Goal: Task Accomplishment & Management: Manage account settings

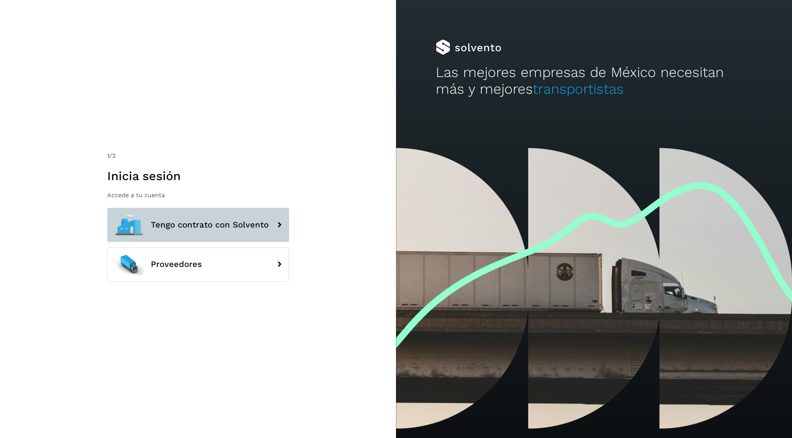
click at [201, 227] on span "Tengo contrato con Solvento" at bounding box center [210, 224] width 118 height 9
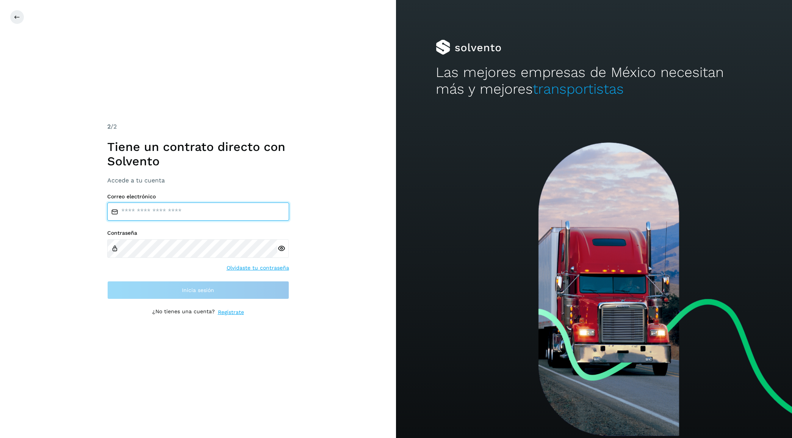
type input "**********"
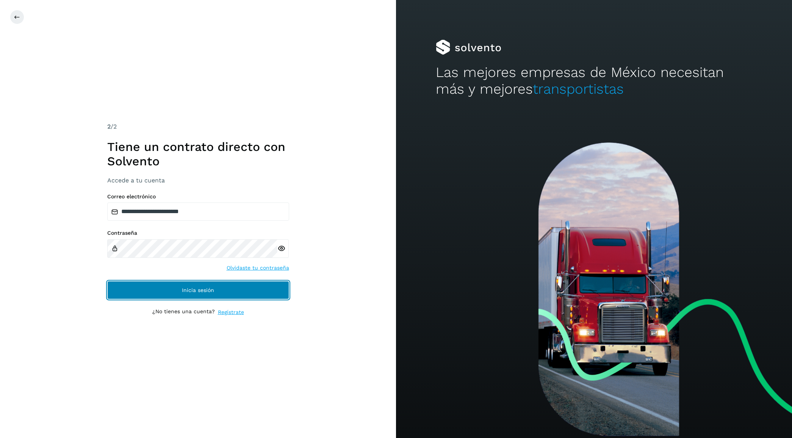
click at [221, 287] on button "Inicia sesión" at bounding box center [198, 290] width 182 height 18
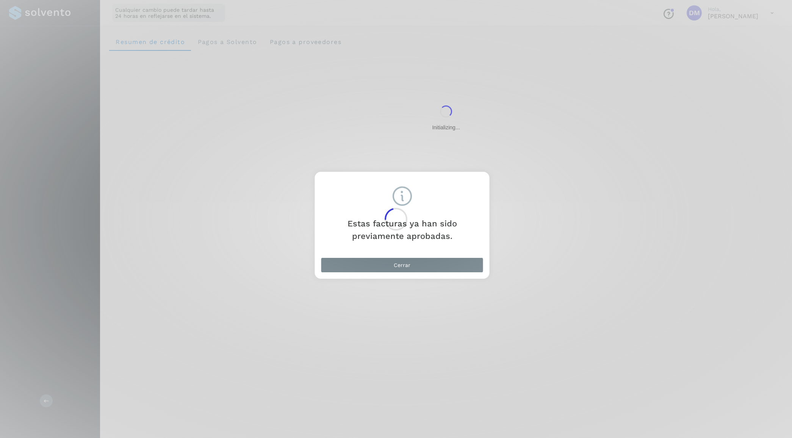
click at [365, 266] on div at bounding box center [396, 219] width 792 height 438
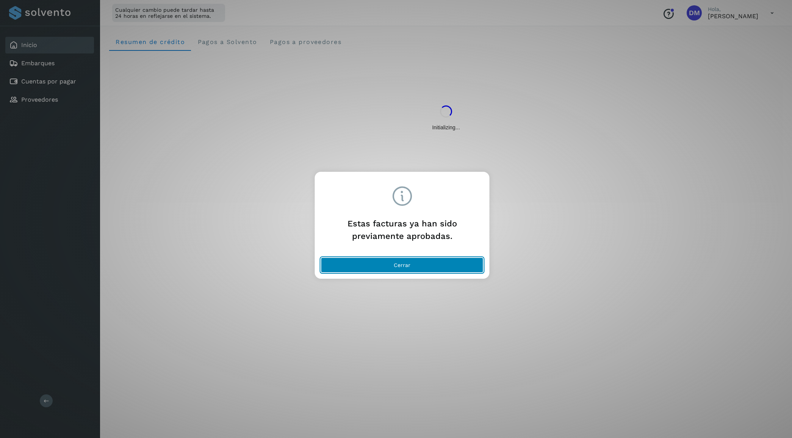
click at [354, 268] on button "Cerrar" at bounding box center [402, 264] width 163 height 15
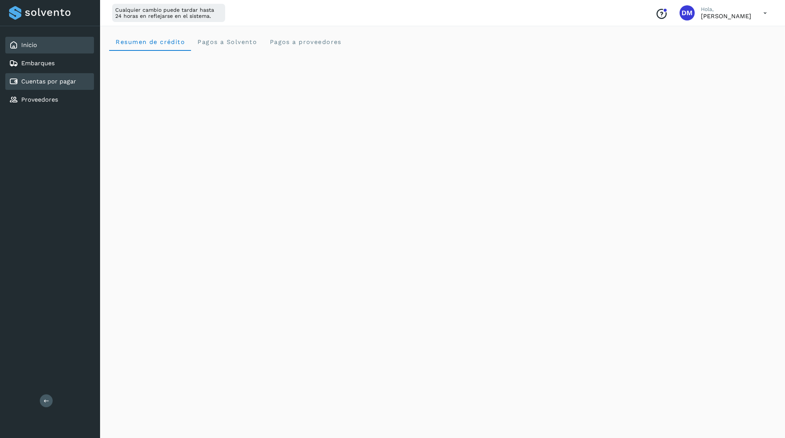
click at [63, 79] on link "Cuentas por pagar" at bounding box center [48, 81] width 55 height 7
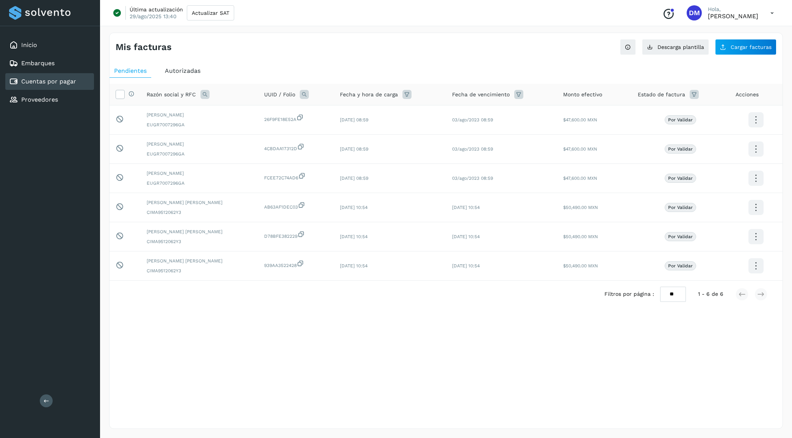
click at [177, 69] on span "Autorizadas" at bounding box center [183, 70] width 36 height 7
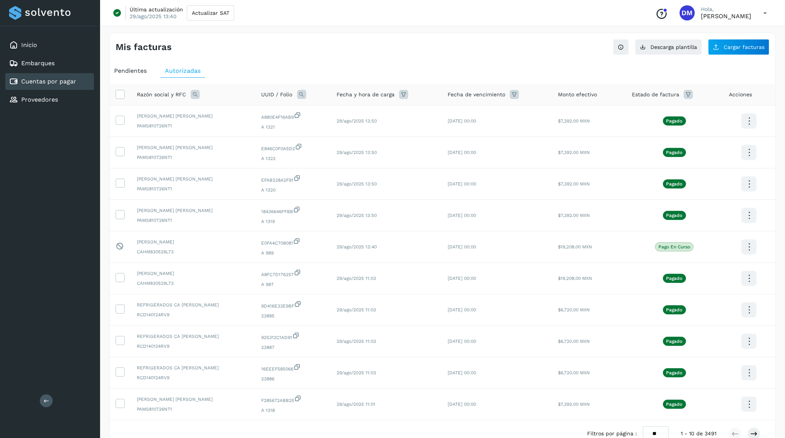
click at [79, 159] on div "Inicio Embarques Cuentas por pagar Proveedores Salir" at bounding box center [50, 219] width 100 height 438
click at [29, 48] on link "Inicio" at bounding box center [29, 44] width 16 height 7
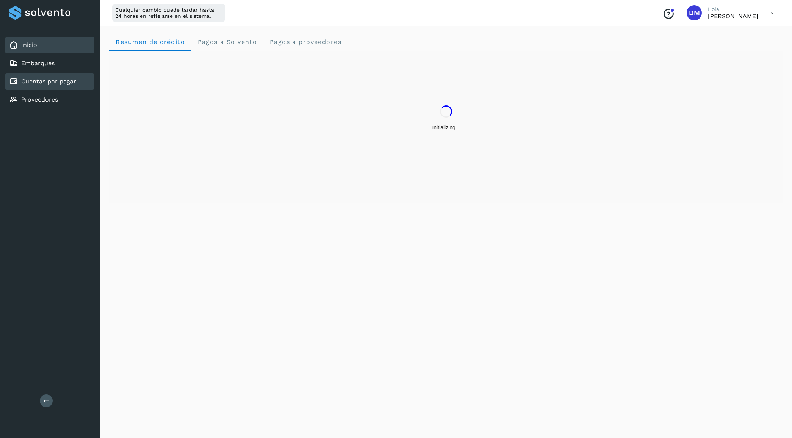
click at [27, 81] on link "Cuentas por pagar" at bounding box center [48, 81] width 55 height 7
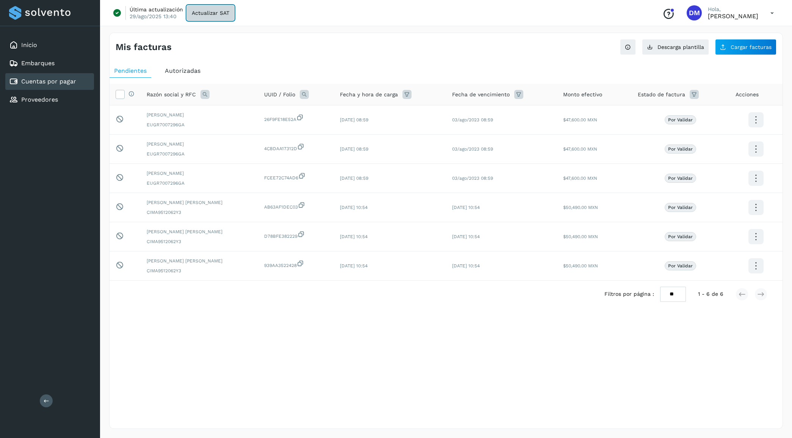
click at [201, 14] on span "Actualizar SAT" at bounding box center [211, 12] width 38 height 5
click at [40, 46] on div "Inicio" at bounding box center [49, 45] width 89 height 17
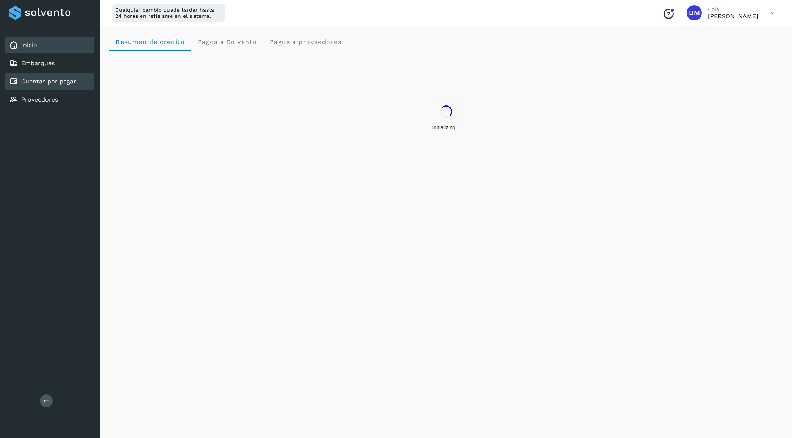
click at [44, 83] on link "Cuentas por pagar" at bounding box center [48, 81] width 55 height 7
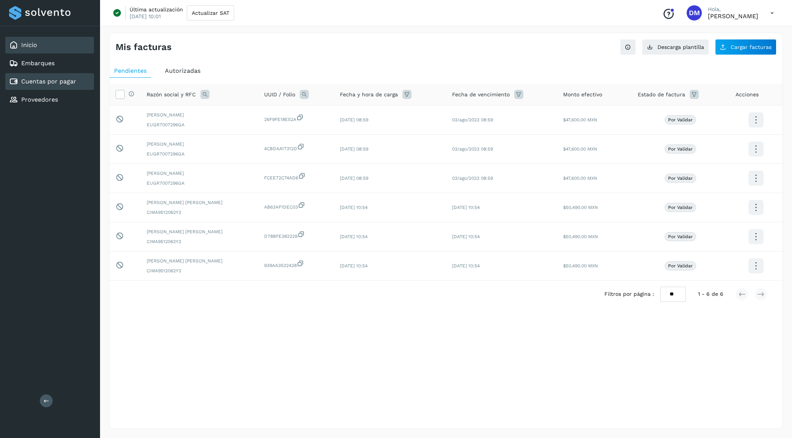
click at [42, 48] on div "Inicio" at bounding box center [49, 45] width 89 height 17
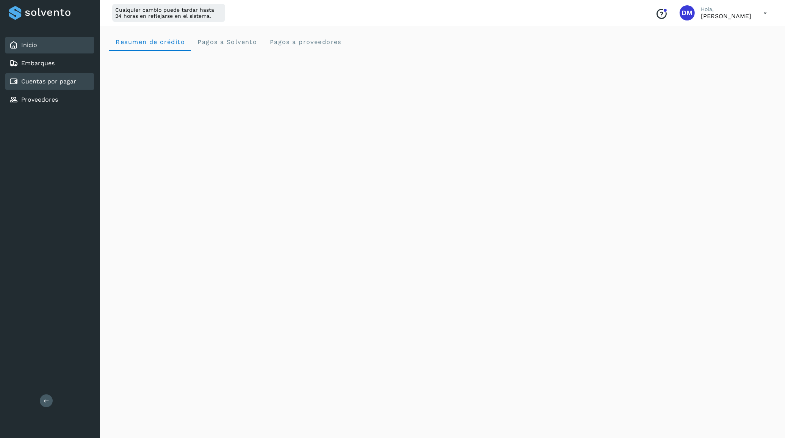
click at [63, 78] on link "Cuentas por pagar" at bounding box center [48, 81] width 55 height 7
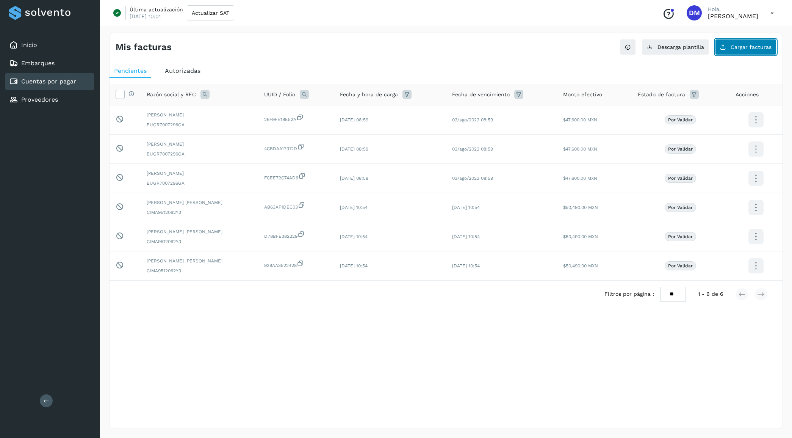
click at [754, 50] on button "Cargar facturas" at bounding box center [745, 47] width 61 height 16
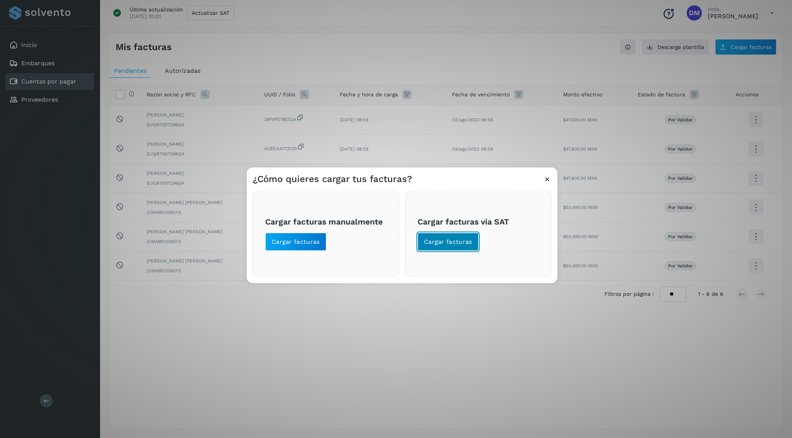
click at [440, 243] on span "Cargar facturas" at bounding box center [448, 241] width 48 height 8
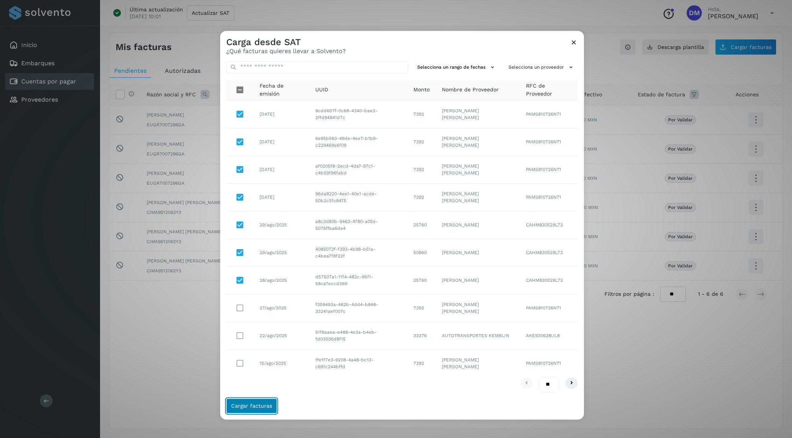
click at [256, 402] on button "Cargar facturas" at bounding box center [251, 405] width 51 height 15
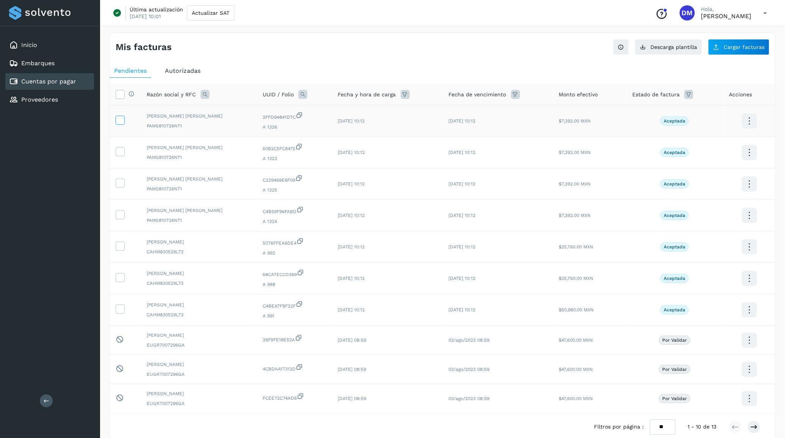
click at [122, 121] on icon at bounding box center [120, 120] width 8 height 8
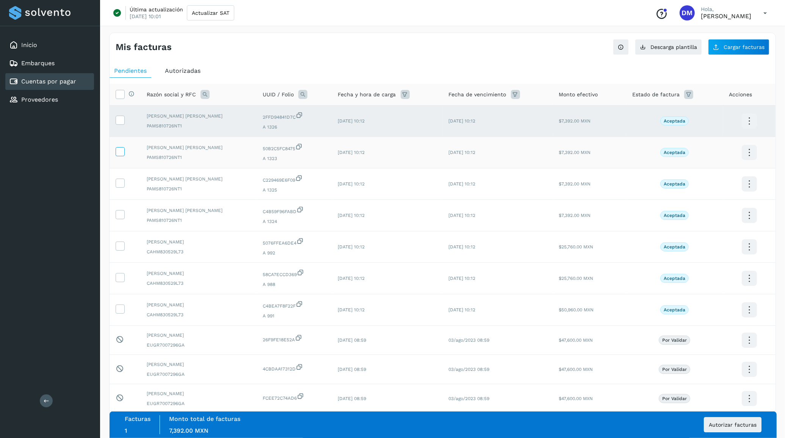
click at [117, 151] on icon at bounding box center [120, 151] width 8 height 8
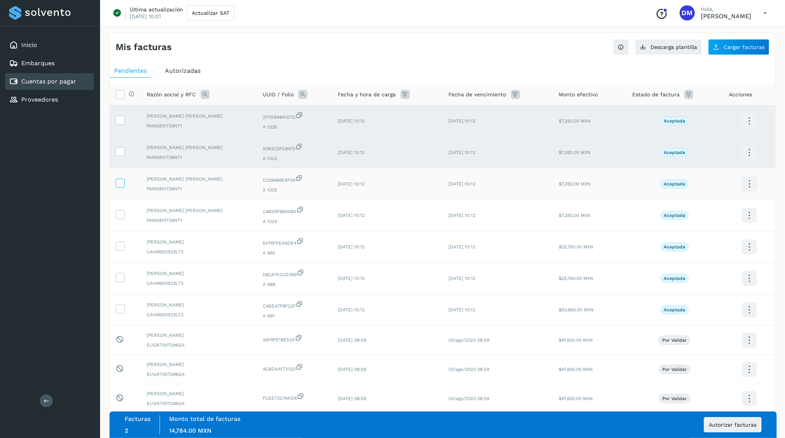
click at [121, 184] on icon at bounding box center [120, 183] width 8 height 8
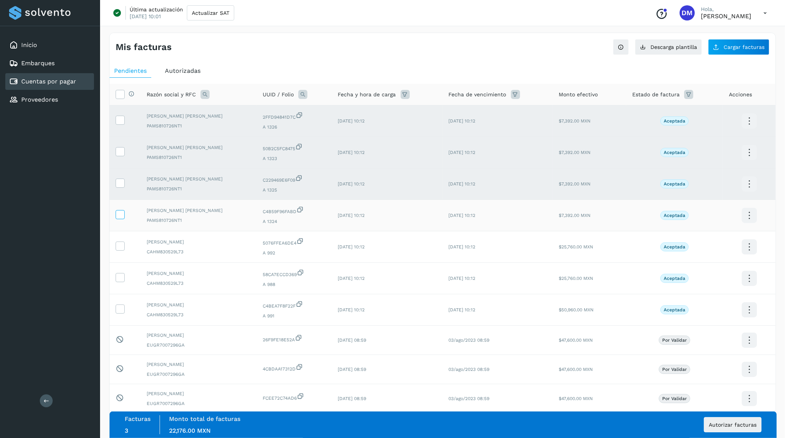
click at [120, 217] on icon at bounding box center [120, 214] width 8 height 8
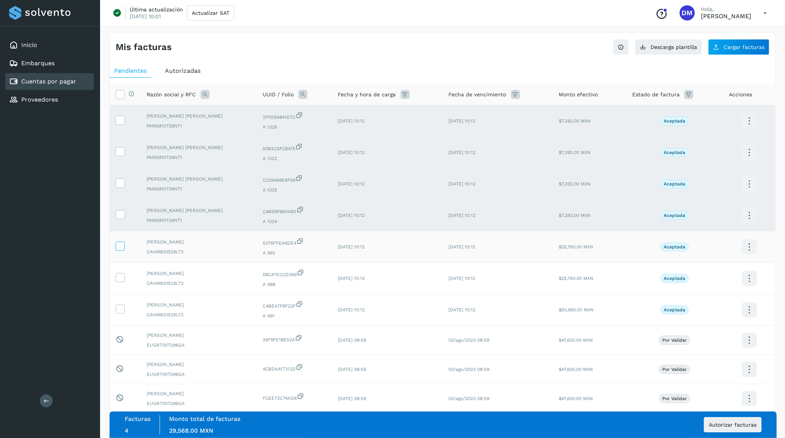
click at [120, 248] on icon at bounding box center [120, 245] width 8 height 8
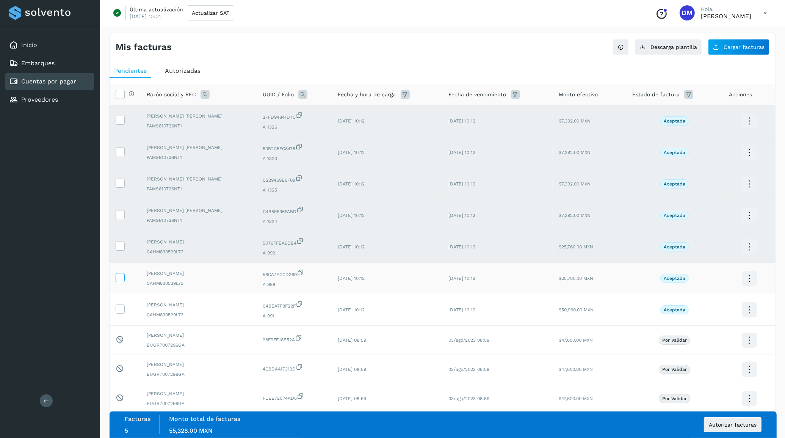
click at [119, 274] on icon at bounding box center [120, 277] width 8 height 8
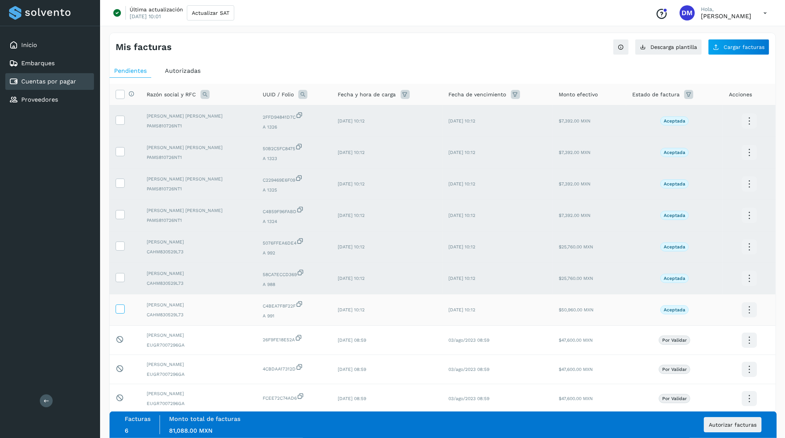
click at [121, 309] on icon at bounding box center [120, 308] width 8 height 8
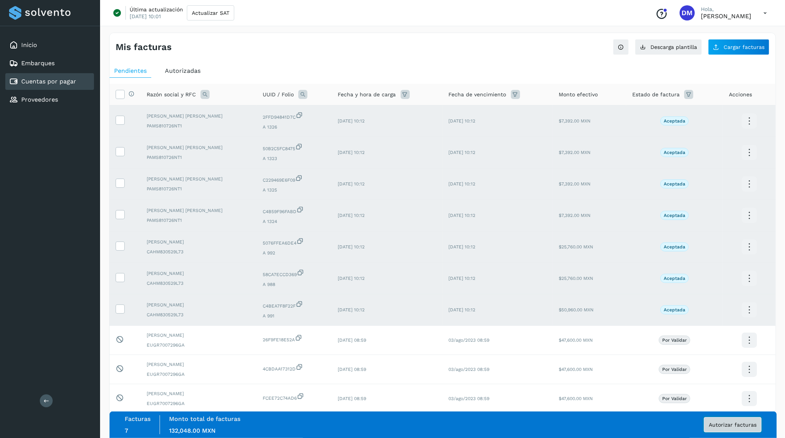
click at [729, 422] on span "Autorizar facturas" at bounding box center [733, 424] width 48 height 5
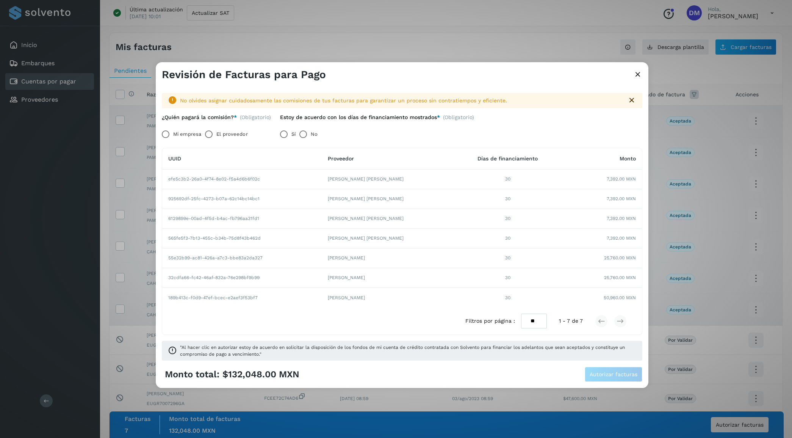
click at [238, 139] on label "El proveedor" at bounding box center [231, 134] width 31 height 15
click at [613, 375] on span "Autorizar facturas" at bounding box center [614, 373] width 48 height 5
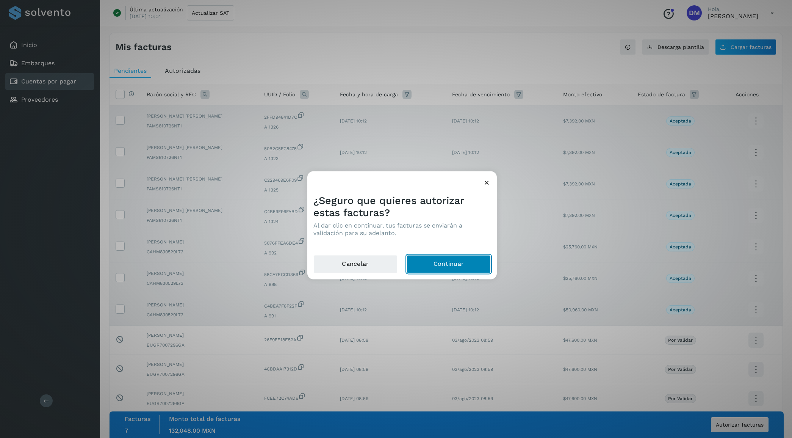
click at [474, 265] on button "Continuar" at bounding box center [449, 264] width 84 height 18
